Goal: Transaction & Acquisition: Purchase product/service

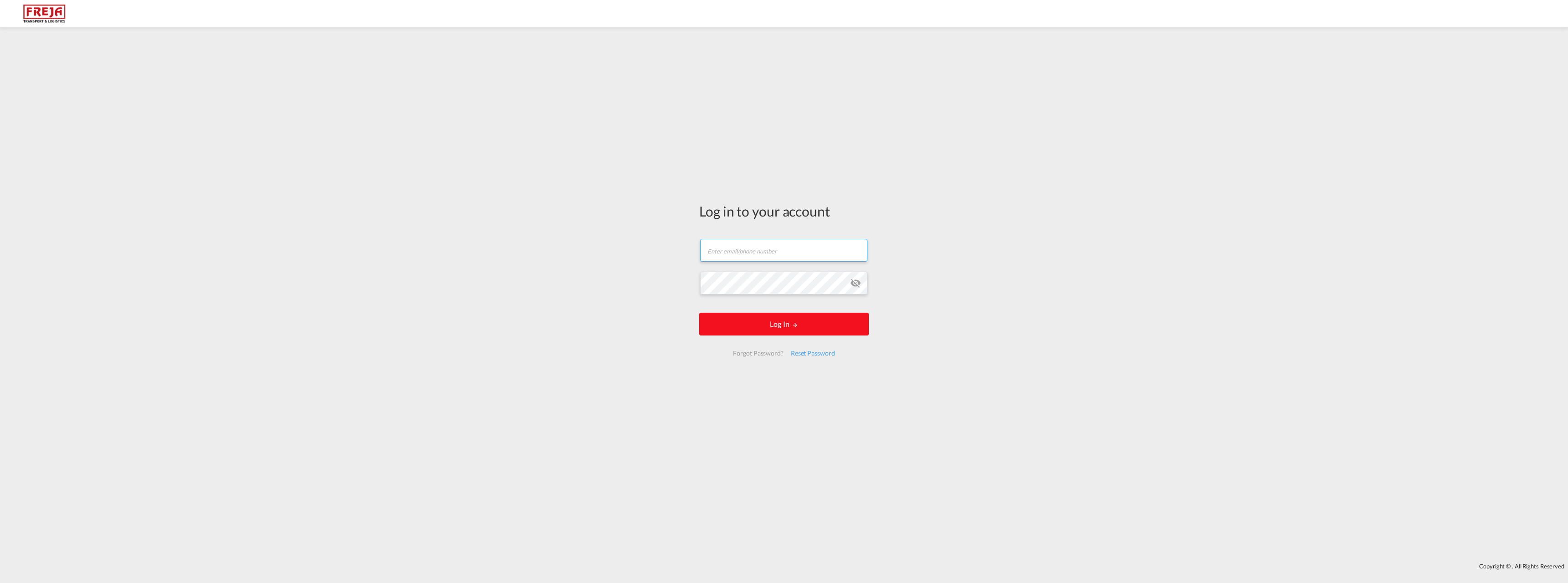
type input "[PERSON_NAME][EMAIL_ADDRESS][DOMAIN_NAME]"
click at [772, 330] on button "Log In" at bounding box center [784, 324] width 170 height 23
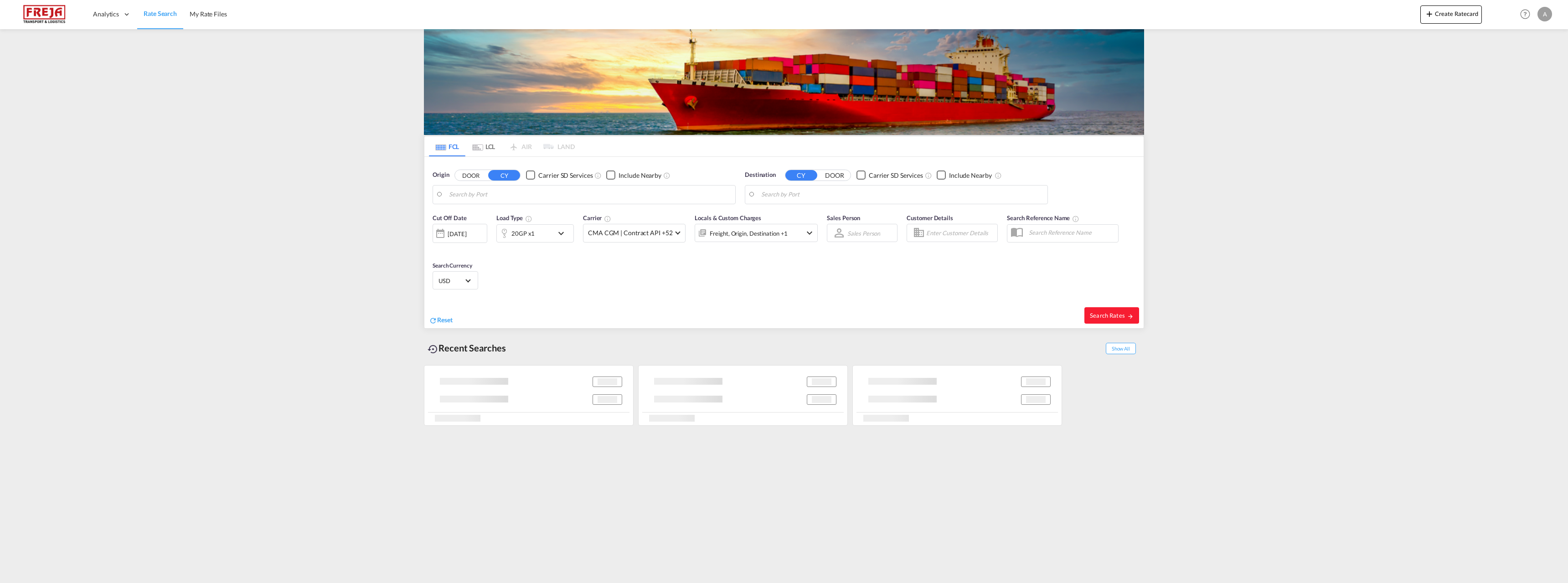
type input "Colombo, LKCMB"
type input "[GEOGRAPHIC_DATA] ([GEOGRAPHIC_DATA]), [GEOGRAPHIC_DATA]"
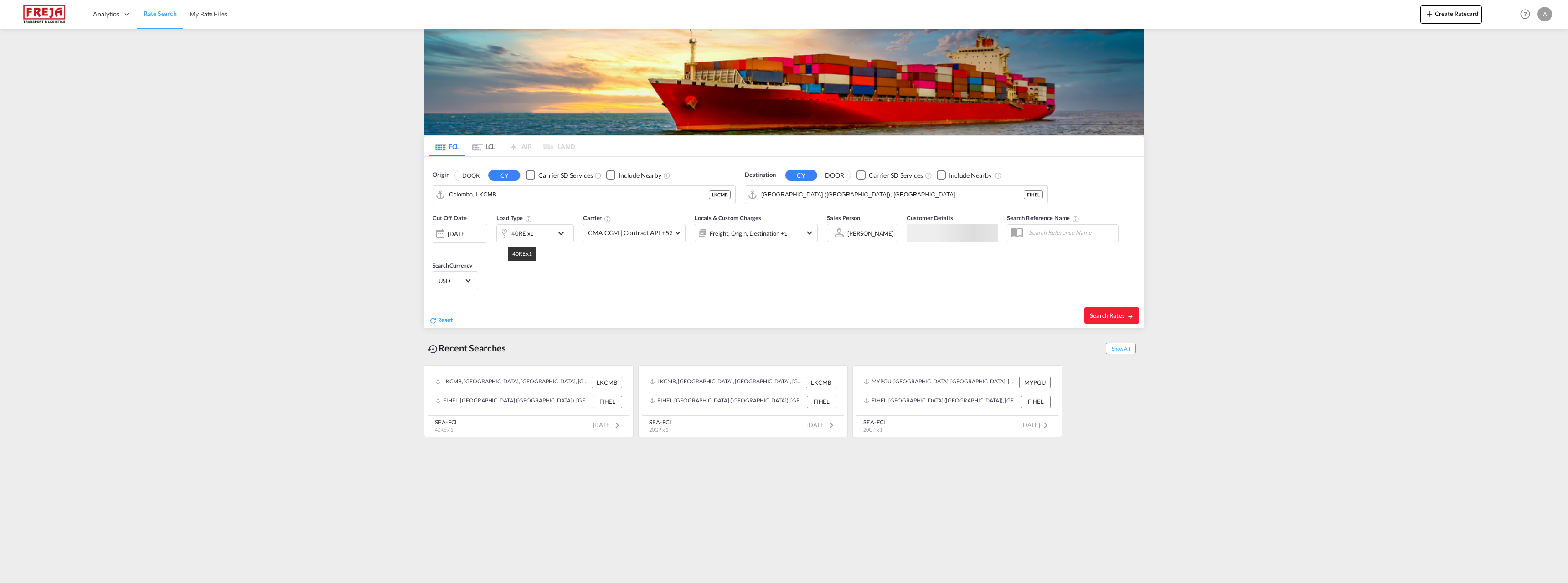
click at [516, 233] on div "40RE x1" at bounding box center [522, 233] width 23 height 13
click at [471, 274] on span "40RE" at bounding box center [460, 273] width 26 height 9
click at [474, 265] on md-option "40HC" at bounding box center [471, 270] width 62 height 22
click at [525, 194] on div "Load Type Quantity Cargo Weight 40HC 1 6000 KG KG Load type addition is restric…" at bounding box center [784, 292] width 1568 height 583
click at [497, 220] on div "[GEOGRAPHIC_DATA] (ex [GEOGRAPHIC_DATA]) India INCCU" at bounding box center [519, 222] width 173 height 33
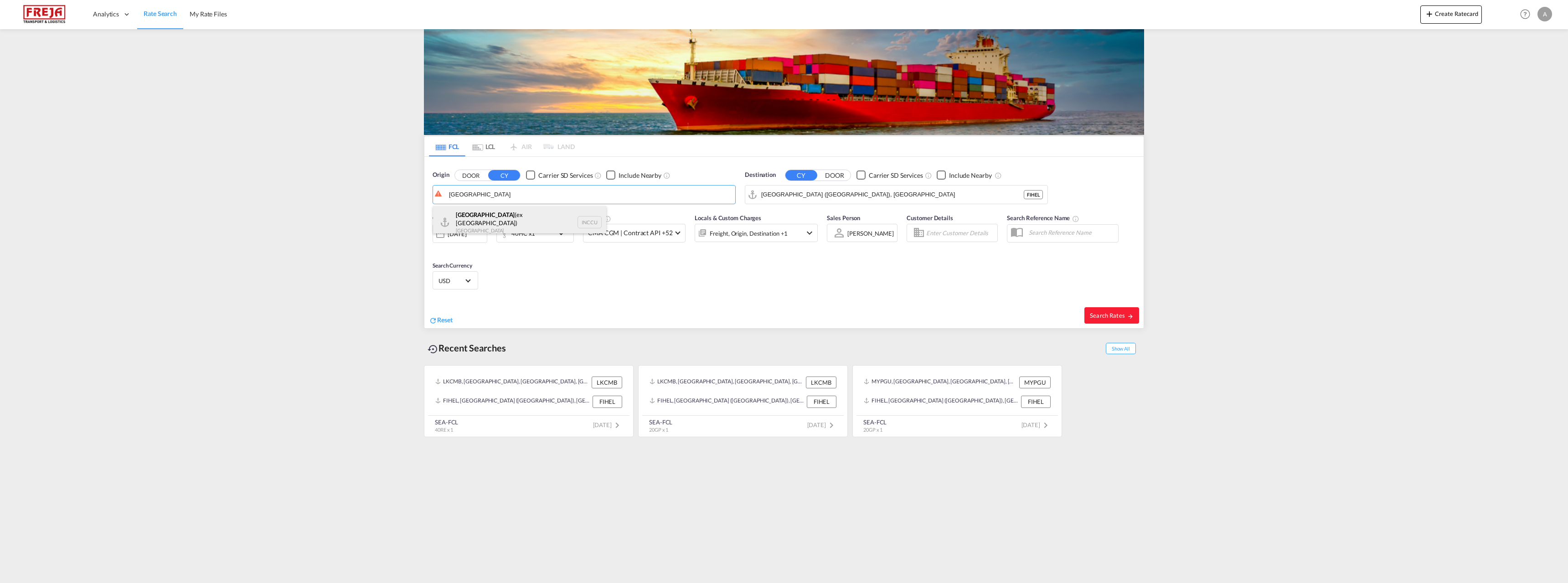
type input "[GEOGRAPHIC_DATA] (ex [GEOGRAPHIC_DATA]), INCCU"
click at [776, 198] on input "[GEOGRAPHIC_DATA] ([GEOGRAPHIC_DATA]), [GEOGRAPHIC_DATA]" at bounding box center [902, 195] width 282 height 13
type input "rauma"
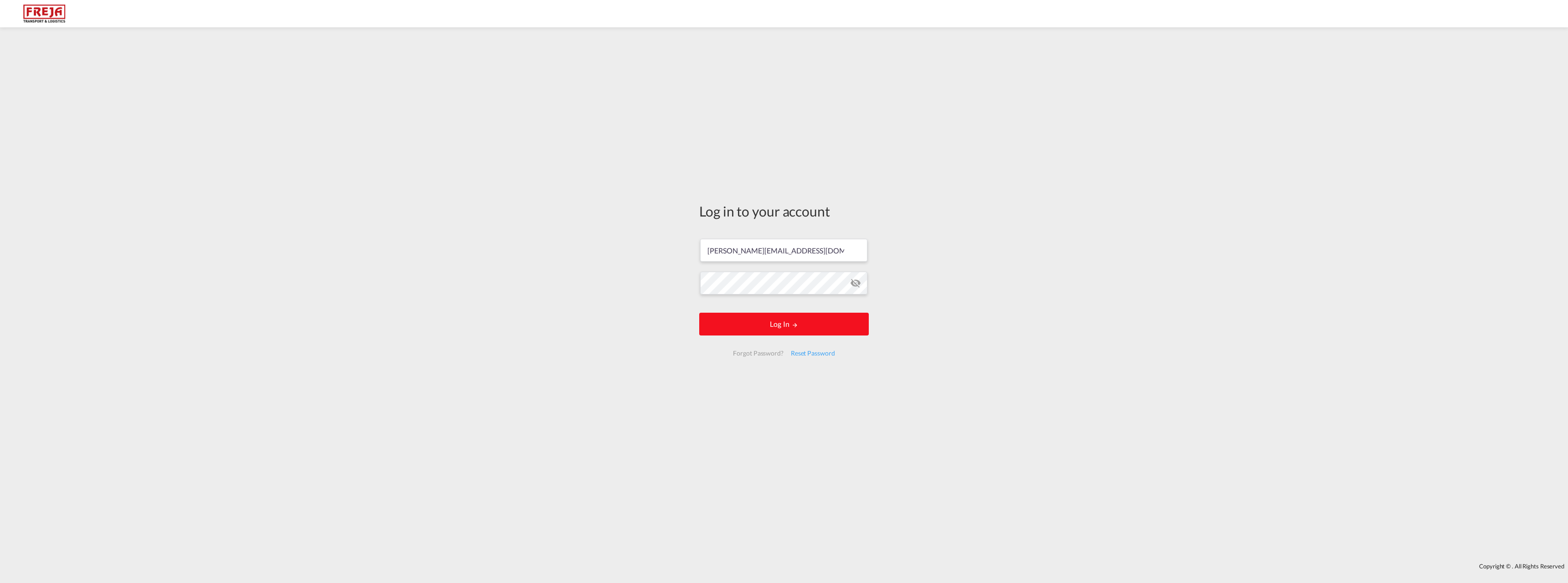
click at [776, 316] on button "Log In" at bounding box center [784, 324] width 170 height 23
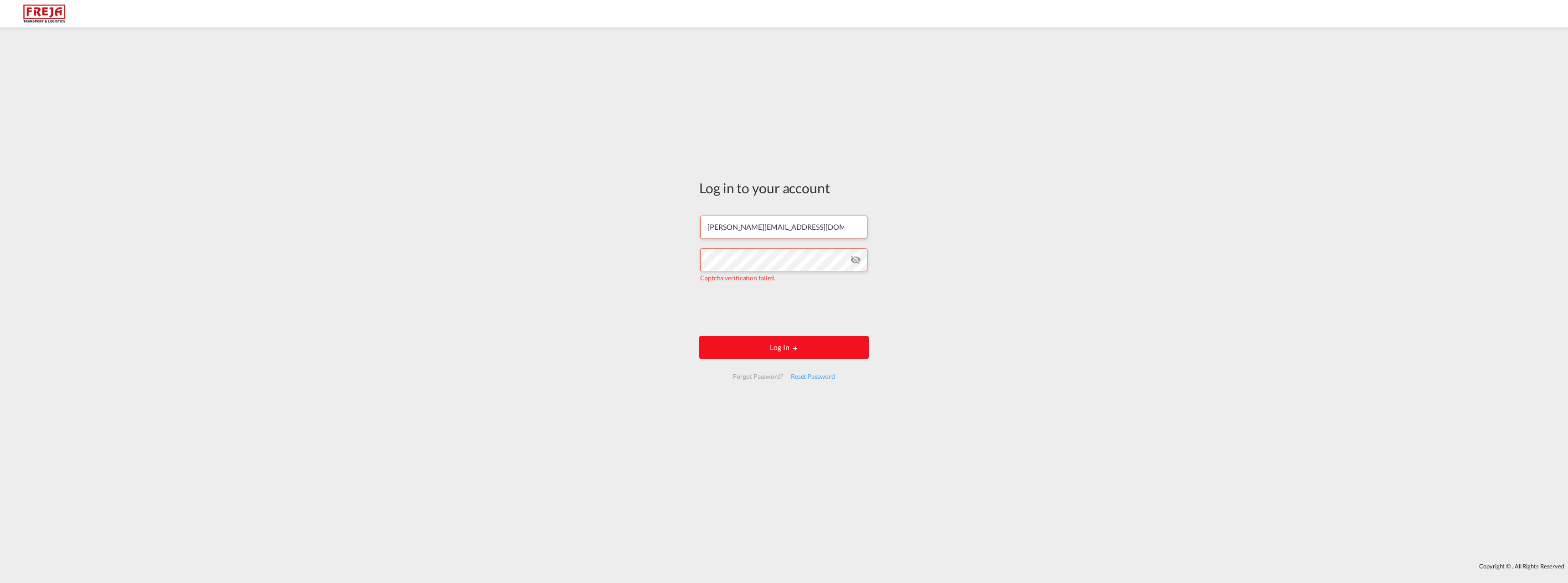
click at [791, 349] on button "Log In" at bounding box center [784, 347] width 170 height 23
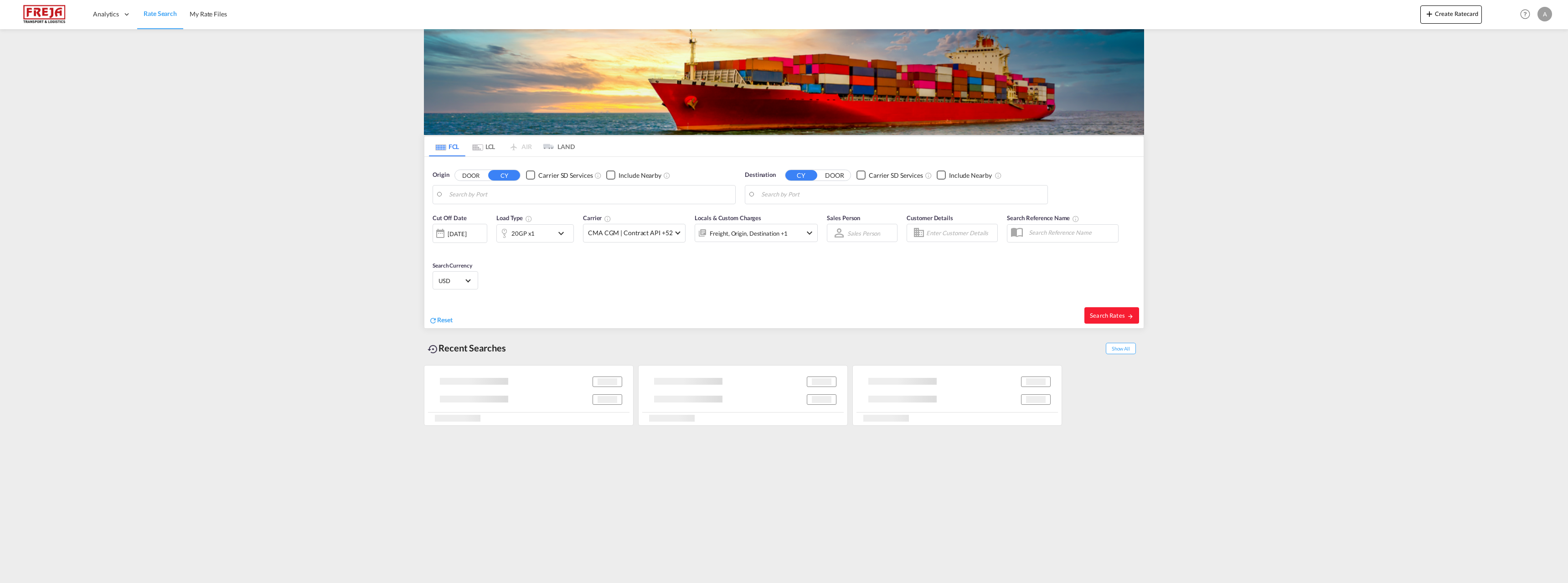
type input "Colombo, LKCMB"
type input "[GEOGRAPHIC_DATA] ([GEOGRAPHIC_DATA]), [GEOGRAPHIC_DATA]"
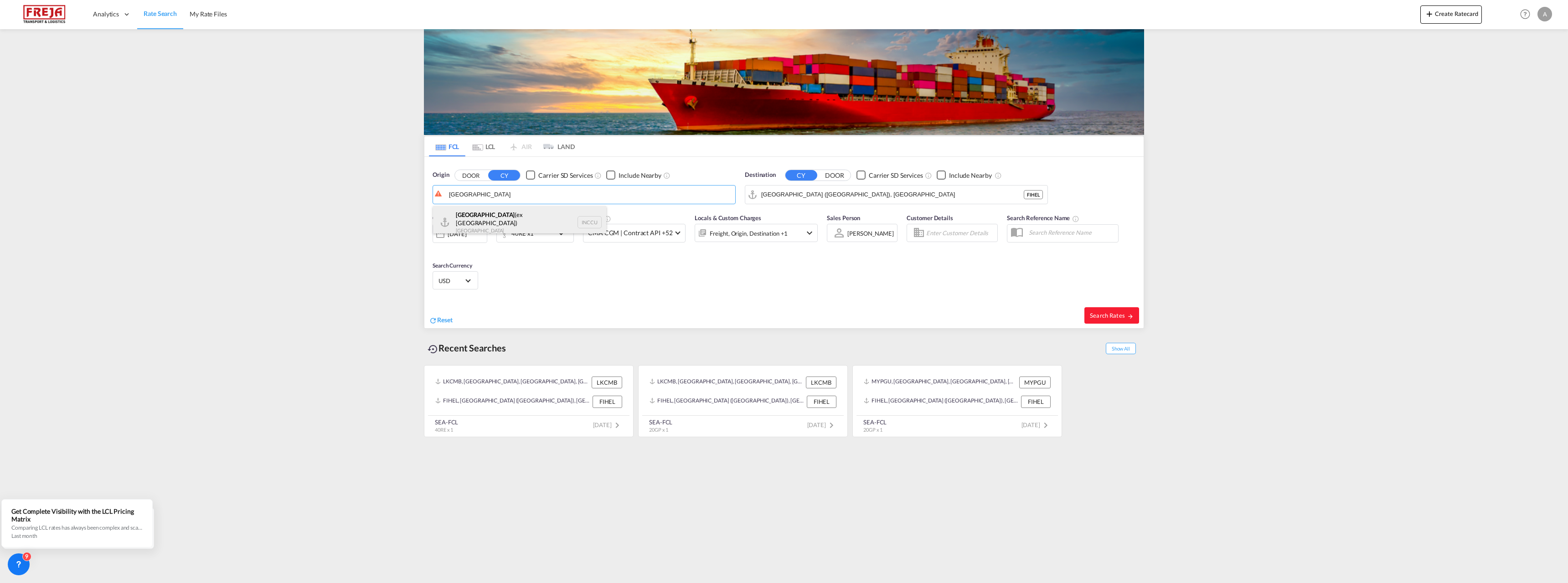
click at [497, 221] on div "[GEOGRAPHIC_DATA] (ex [GEOGRAPHIC_DATA]) India INCCU" at bounding box center [519, 222] width 173 height 33
type input "[GEOGRAPHIC_DATA] (ex [GEOGRAPHIC_DATA]), INCCU"
click at [831, 198] on input "[GEOGRAPHIC_DATA] ([GEOGRAPHIC_DATA]), [GEOGRAPHIC_DATA]" at bounding box center [902, 195] width 282 height 13
click at [803, 253] on div "Raumo ([GEOGRAPHIC_DATA]) [GEOGRAPHIC_DATA] [GEOGRAPHIC_DATA]" at bounding box center [831, 246] width 173 height 27
type input "Raumo (Rauma), [GEOGRAPHIC_DATA]"
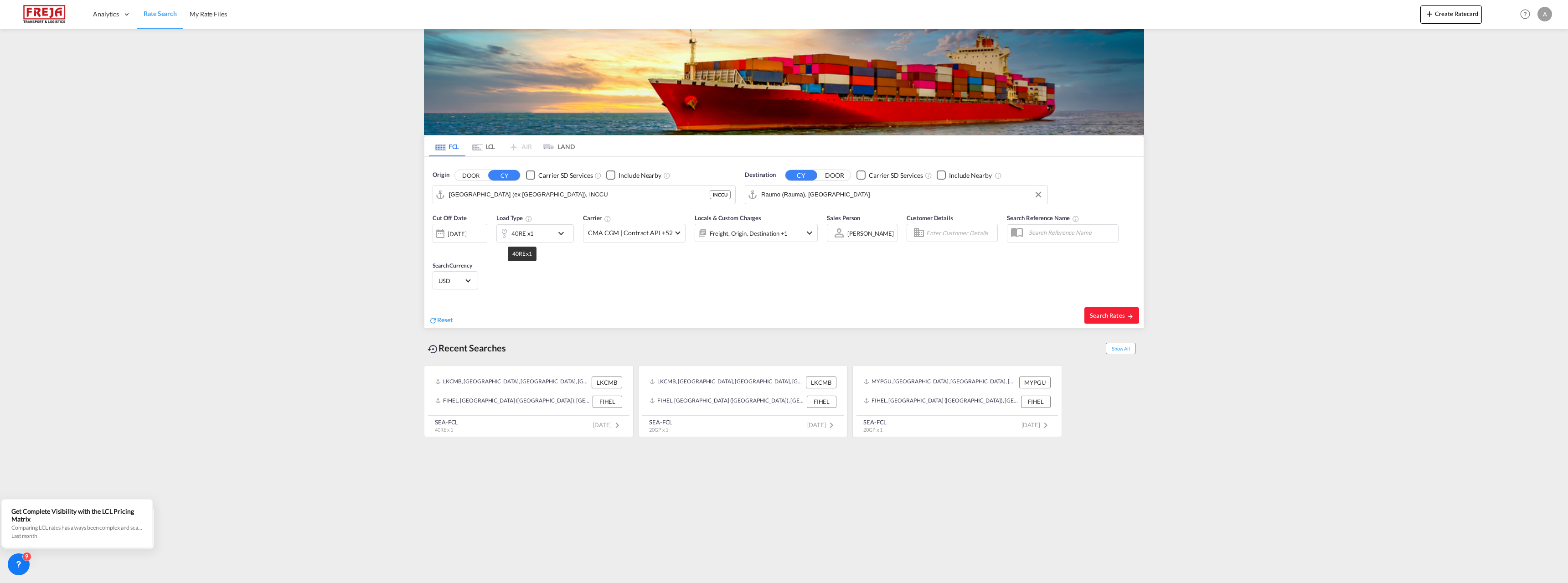
click at [521, 234] on div "40RE x1" at bounding box center [522, 233] width 23 height 13
click at [474, 273] on md-select-value "40RE" at bounding box center [464, 273] width 37 height 15
click at [469, 266] on md-option "40HC" at bounding box center [471, 270] width 62 height 22
click at [618, 307] on button "Done" at bounding box center [614, 306] width 32 height 16
click at [1100, 312] on span "Search Rates" at bounding box center [1111, 315] width 44 height 7
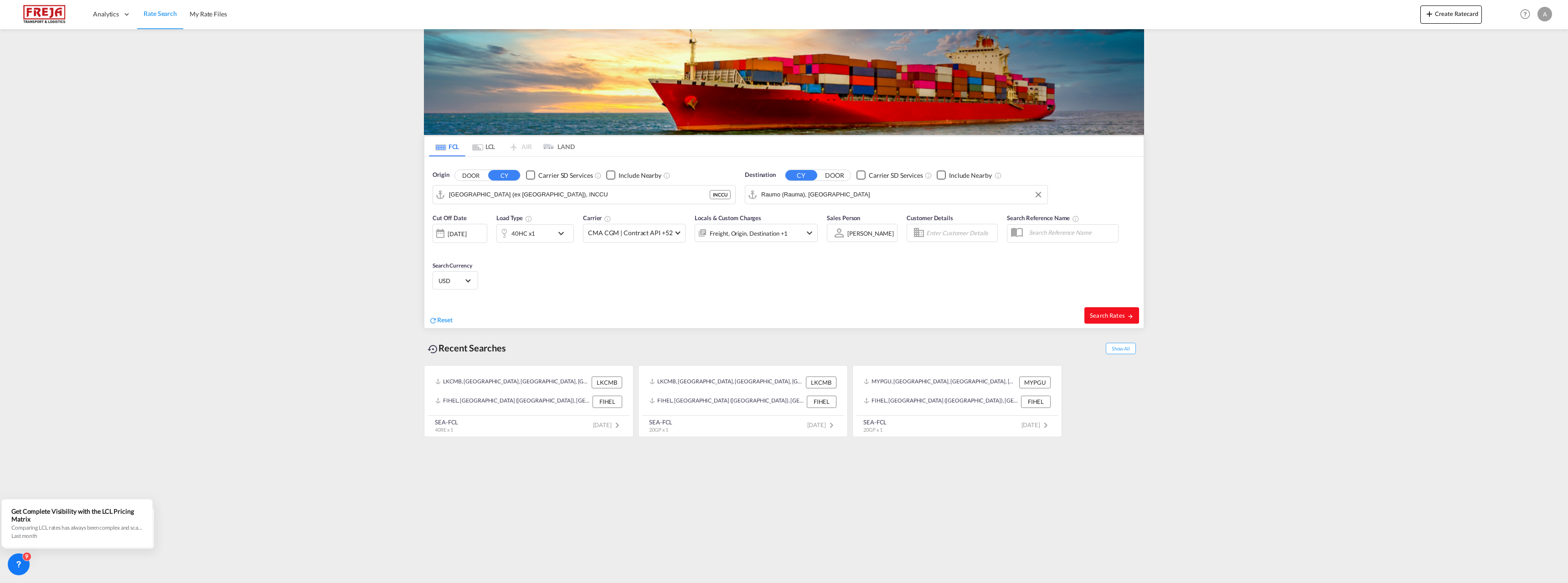
type input "INCCU to FIRAU / [DATE]"
